Goal: Task Accomplishment & Management: Complete application form

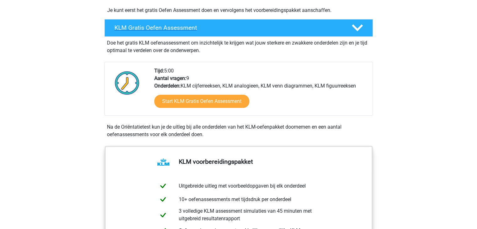
scroll to position [158, 0]
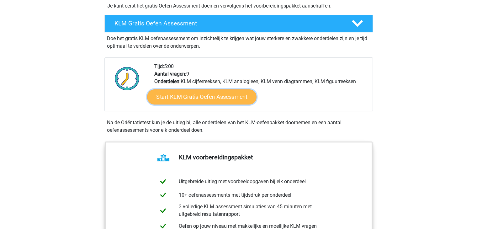
click at [239, 95] on link "Start KLM Gratis Oefen Assessment" at bounding box center [201, 96] width 109 height 15
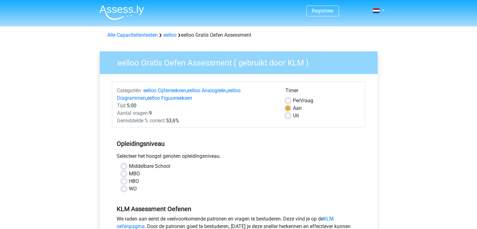
click at [126, 181] on div "HBO" at bounding box center [238, 182] width 235 height 8
click at [127, 190] on div "WO" at bounding box center [238, 189] width 235 height 8
click at [126, 182] on div "HBO" at bounding box center [238, 182] width 235 height 8
click at [129, 178] on label "HBO" at bounding box center [134, 182] width 10 height 8
click at [124, 178] on input "HBO" at bounding box center [123, 181] width 5 height 6
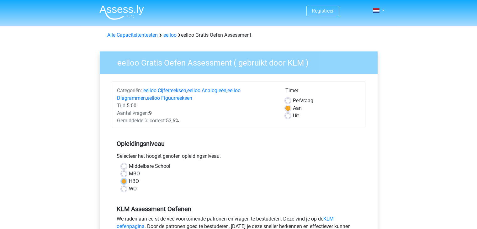
radio input "true"
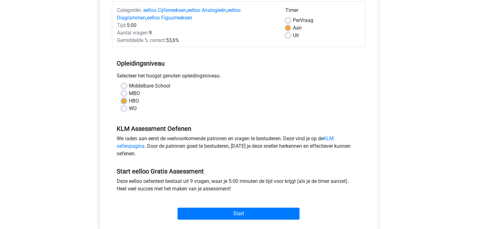
scroll to position [83, 0]
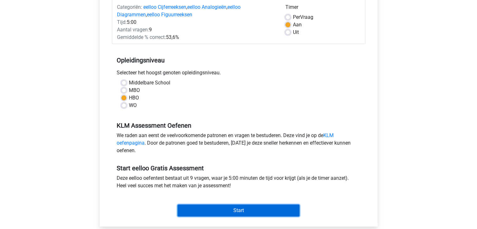
click at [234, 208] on input "Start" at bounding box center [239, 211] width 122 height 12
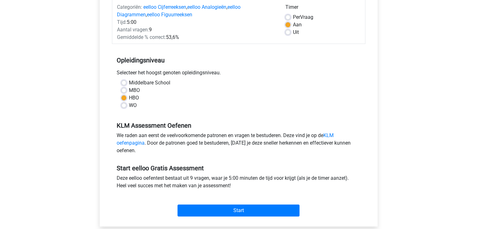
click at [129, 90] on label "MBO" at bounding box center [134, 91] width 11 height 8
click at [124, 90] on input "MBO" at bounding box center [123, 90] width 5 height 6
radio input "true"
click at [129, 98] on label "HBO" at bounding box center [134, 98] width 10 height 8
click at [124, 98] on input "HBO" at bounding box center [123, 97] width 5 height 6
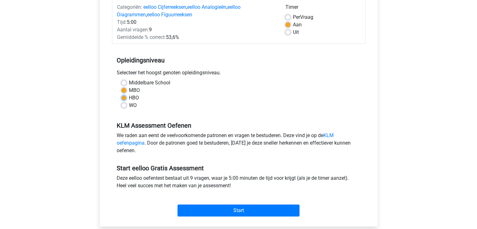
radio input "true"
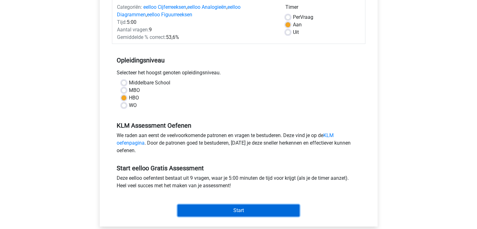
click at [218, 209] on input "Start" at bounding box center [239, 211] width 122 height 12
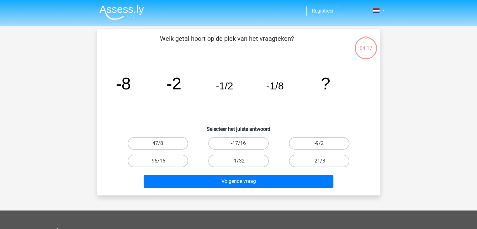
click at [234, 143] on label "-17/16" at bounding box center [238, 143] width 61 height 13
click at [238, 143] on input "-17/16" at bounding box center [240, 145] width 4 height 4
radio input "true"
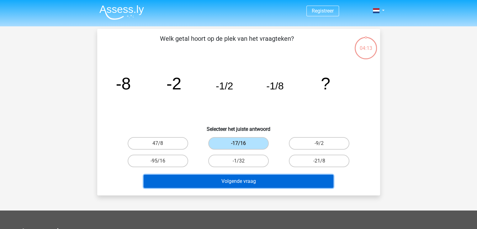
click at [241, 183] on button "Volgende vraag" at bounding box center [239, 181] width 190 height 13
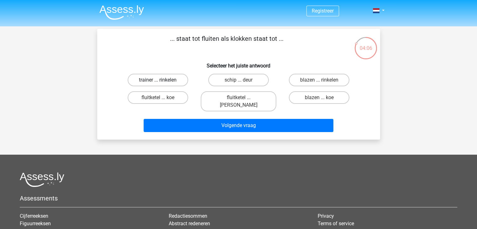
click at [179, 82] on label "trainer ... rinkelen" at bounding box center [158, 80] width 61 height 13
click at [162, 82] on input "trainer ... rinkelen" at bounding box center [160, 82] width 4 height 4
radio input "true"
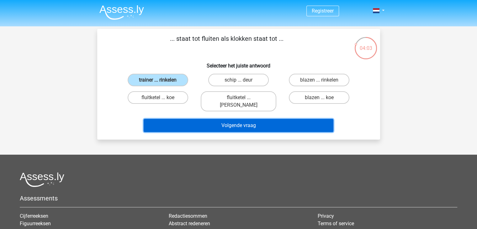
click at [211, 119] on button "Volgende vraag" at bounding box center [239, 125] width 190 height 13
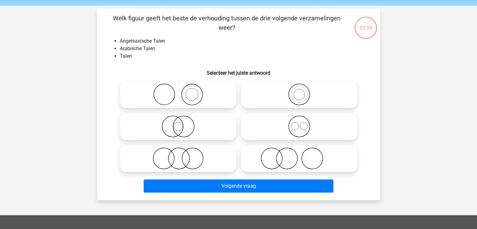
scroll to position [21, 0]
click at [184, 129] on icon at bounding box center [178, 126] width 111 height 22
click at [182, 123] on input "radio" at bounding box center [180, 121] width 4 height 4
radio input "true"
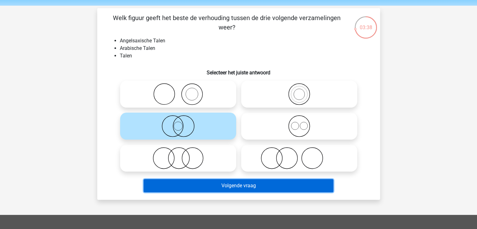
click at [212, 184] on button "Volgende vraag" at bounding box center [239, 185] width 190 height 13
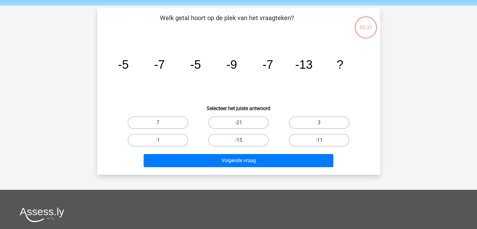
scroll to position [29, 0]
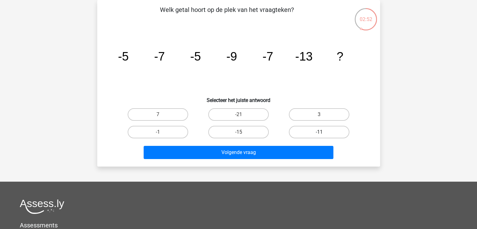
click at [305, 132] on label "-11" at bounding box center [319, 132] width 61 height 13
click at [319, 132] on input "-11" at bounding box center [321, 134] width 4 height 4
radio input "true"
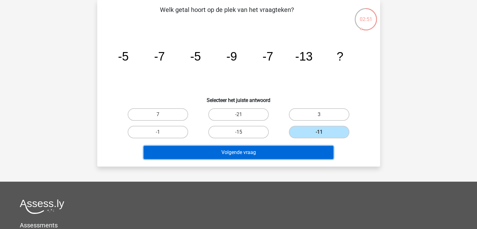
click at [277, 151] on button "Volgende vraag" at bounding box center [239, 152] width 190 height 13
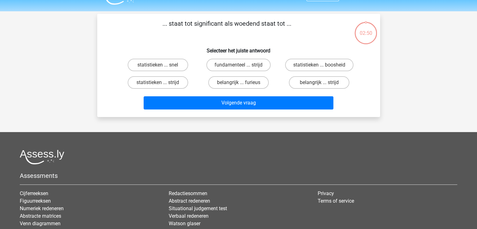
scroll to position [0, 0]
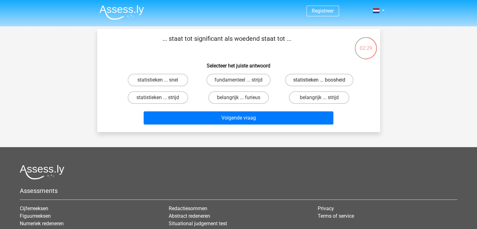
click at [315, 78] on label "statistieken ... boosheid" at bounding box center [319, 80] width 68 height 13
click at [319, 80] on input "statistieken ... boosheid" at bounding box center [321, 82] width 4 height 4
radio input "true"
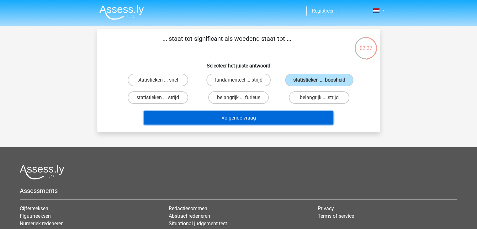
click at [279, 117] on button "Volgende vraag" at bounding box center [239, 117] width 190 height 13
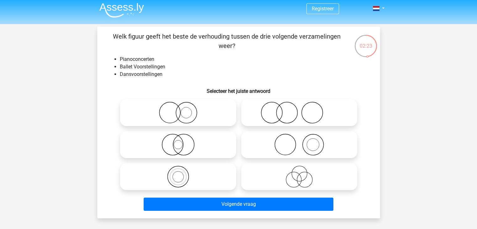
scroll to position [5, 0]
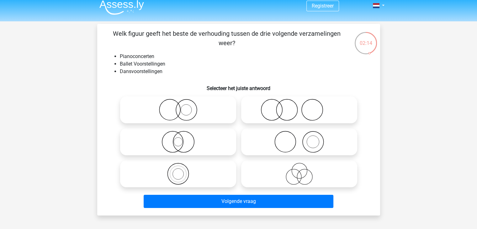
click at [177, 178] on icon at bounding box center [178, 174] width 111 height 22
click at [178, 171] on input "radio" at bounding box center [180, 169] width 4 height 4
radio input "true"
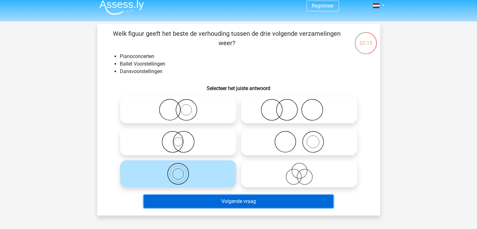
click at [237, 202] on button "Volgende vraag" at bounding box center [239, 201] width 190 height 13
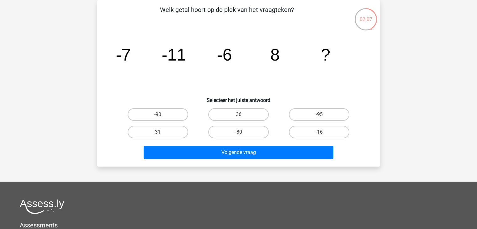
scroll to position [0, 0]
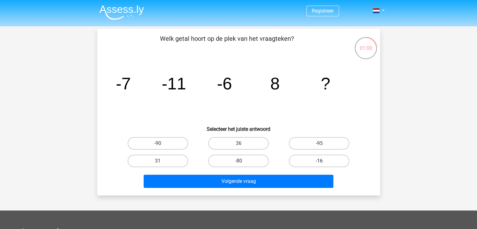
click at [299, 161] on label "-16" at bounding box center [319, 161] width 61 height 13
click at [319, 161] on input "-16" at bounding box center [321, 163] width 4 height 4
radio input "true"
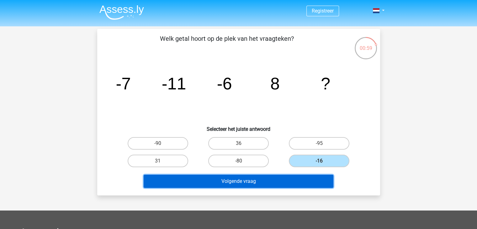
click at [284, 180] on button "Volgende vraag" at bounding box center [239, 181] width 190 height 13
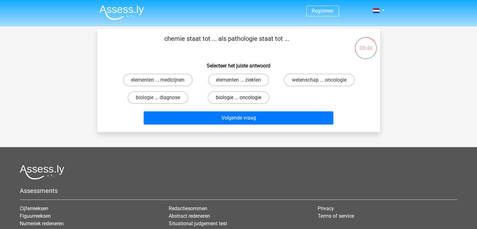
click at [262, 96] on label "biologie ... oncologie" at bounding box center [239, 97] width 62 height 13
click at [242, 98] on input "biologie ... oncologie" at bounding box center [240, 100] width 4 height 4
radio input "true"
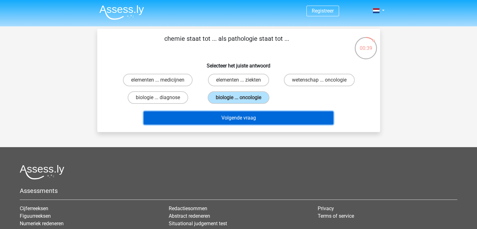
click at [255, 121] on button "Volgende vraag" at bounding box center [239, 117] width 190 height 13
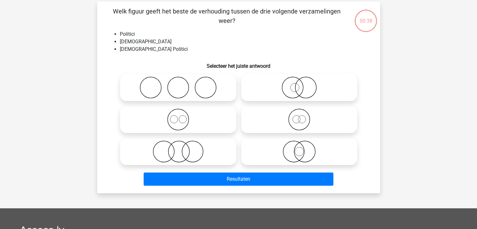
scroll to position [29, 0]
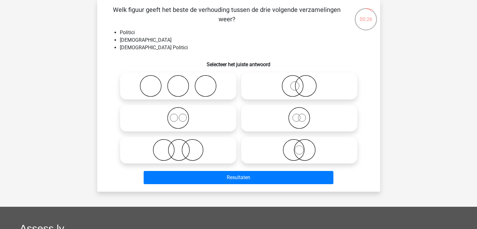
click at [300, 125] on icon at bounding box center [299, 118] width 111 height 22
click at [300, 115] on input "radio" at bounding box center [301, 113] width 4 height 4
radio input "true"
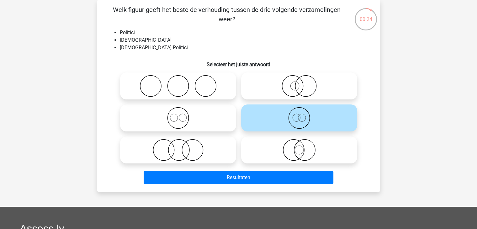
click at [302, 92] on icon at bounding box center [299, 86] width 111 height 22
click at [302, 83] on input "radio" at bounding box center [301, 81] width 4 height 4
radio input "true"
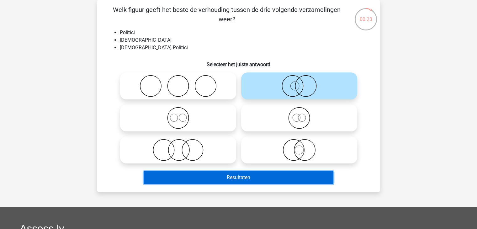
click at [261, 178] on button "Resultaten" at bounding box center [239, 177] width 190 height 13
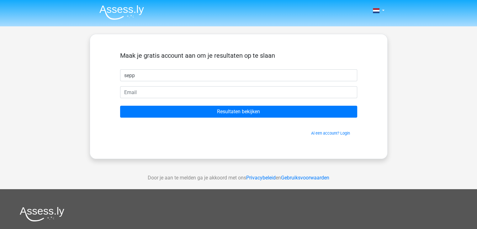
type input "Sepp knippels"
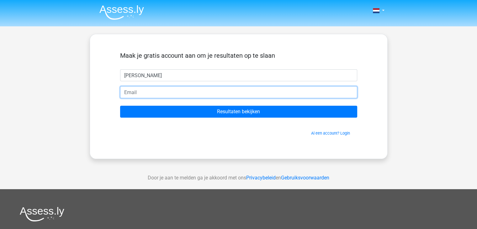
click at [160, 91] on input "email" at bounding box center [238, 92] width 237 height 12
type input "Seppknippels06@gmail.com"
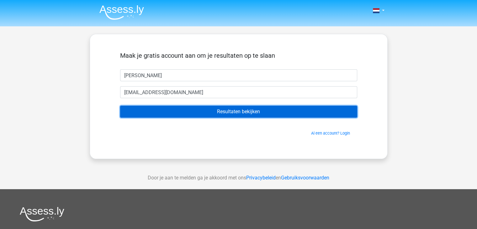
click at [166, 112] on input "Resultaten bekijken" at bounding box center [238, 112] width 237 height 12
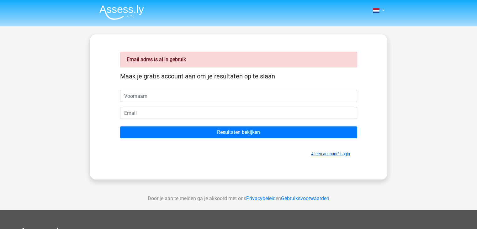
click at [319, 154] on link "Al een account? Login" at bounding box center [330, 153] width 39 height 5
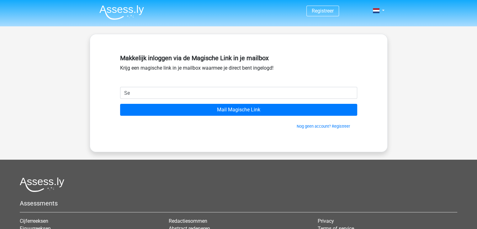
type input "[EMAIL_ADDRESS][DOMAIN_NAME]"
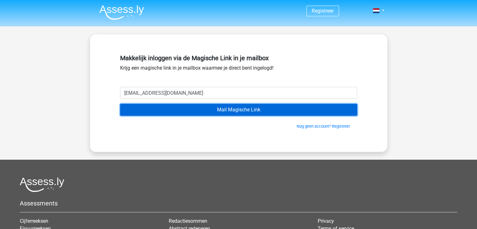
click at [202, 108] on input "Mail Magische Link" at bounding box center [238, 110] width 237 height 12
